Goal: Navigation & Orientation: Find specific page/section

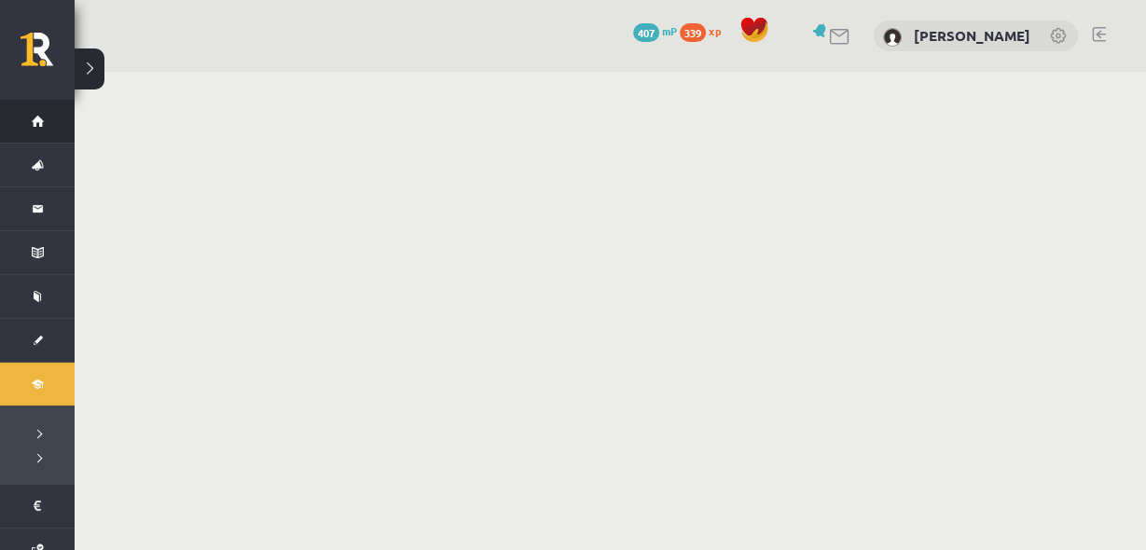
click at [41, 124] on link "Sākums" at bounding box center [37, 121] width 75 height 43
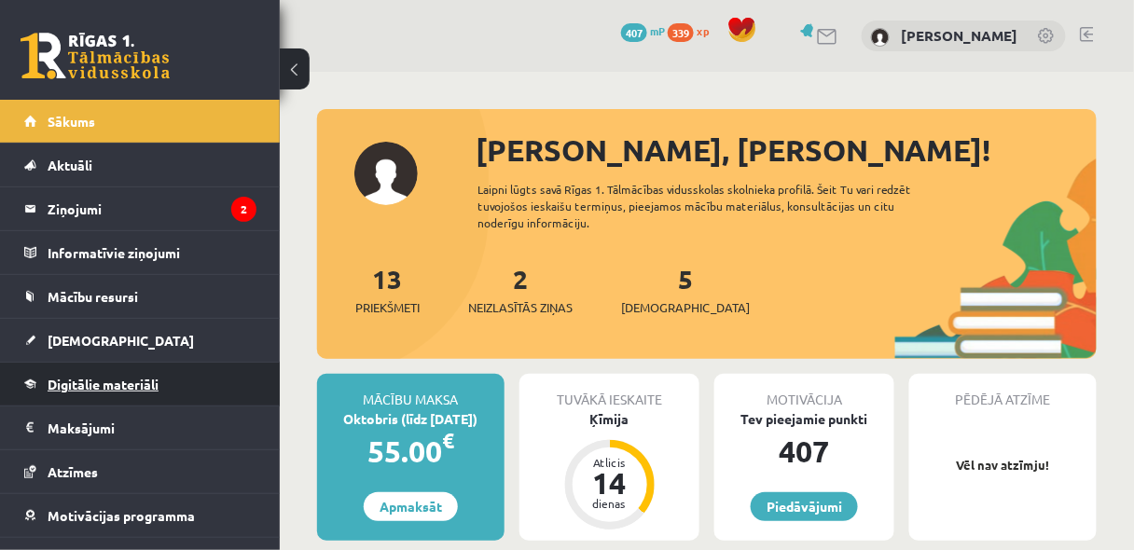
click at [82, 380] on span "Digitālie materiāli" at bounding box center [103, 384] width 111 height 17
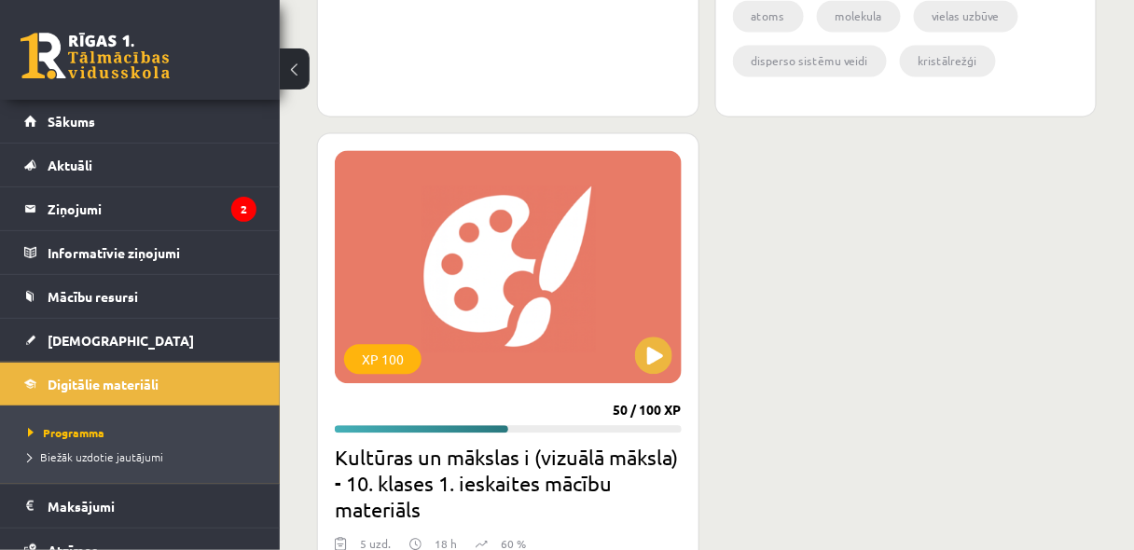
scroll to position [994, 0]
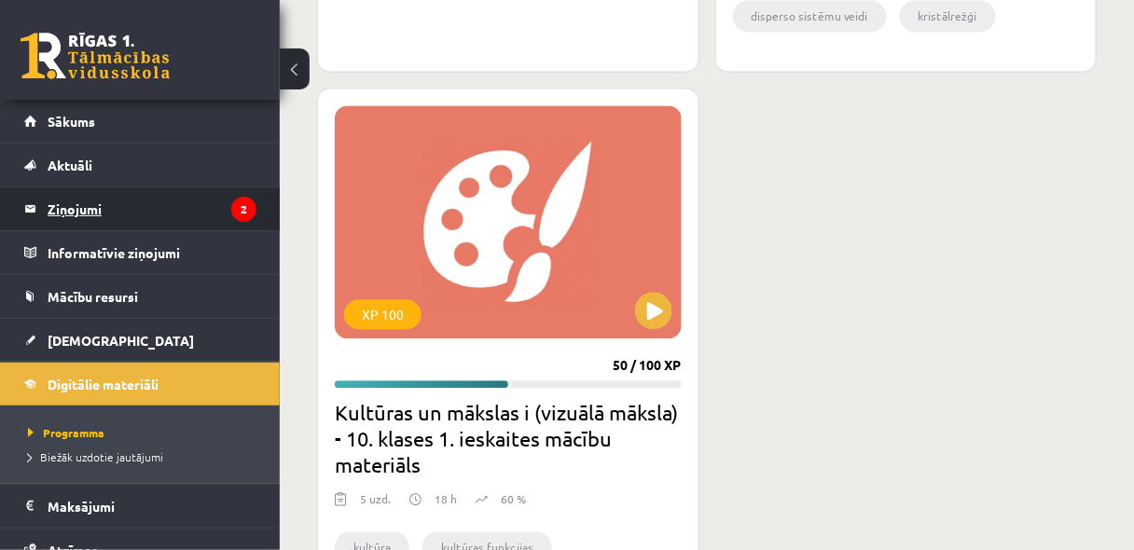
click at [96, 210] on legend "Ziņojumi 2" at bounding box center [152, 208] width 209 height 43
